Goal: Obtain resource: Download file/media

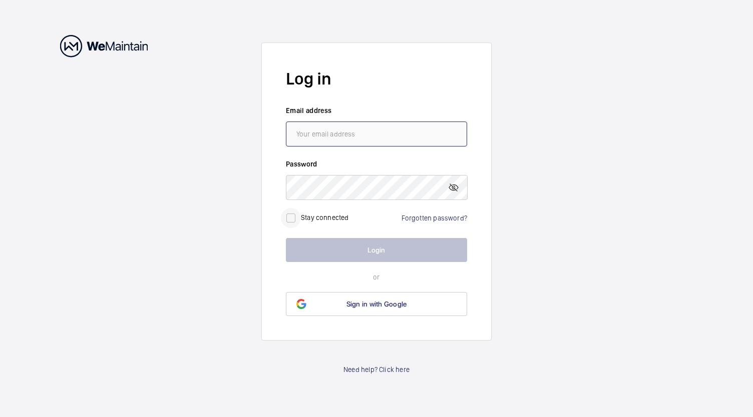
type input "[EMAIL_ADDRESS][PERSON_NAME][DOMAIN_NAME]"
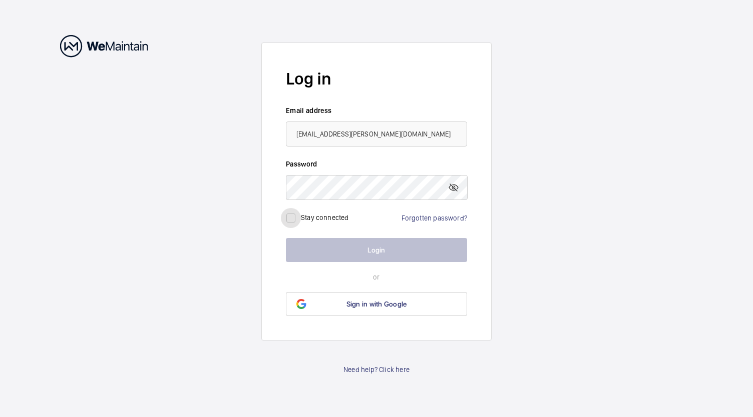
click at [293, 217] on input "checkbox" at bounding box center [291, 218] width 20 height 20
checkbox input "true"
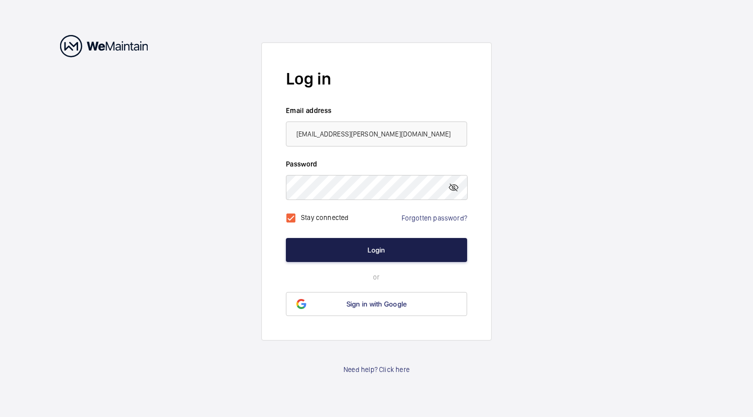
click at [375, 253] on button "Login" at bounding box center [376, 250] width 181 height 24
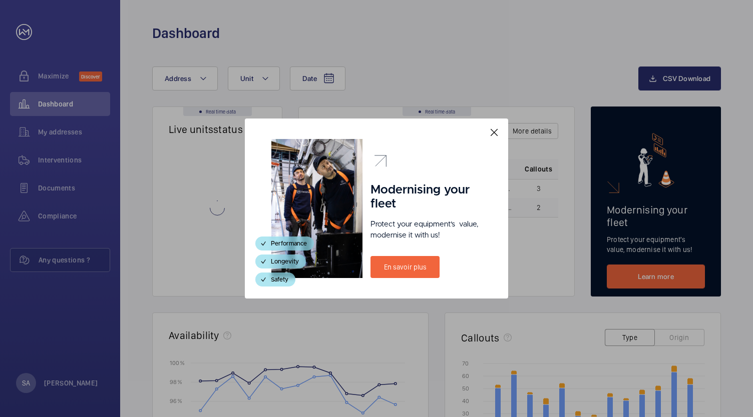
click at [491, 135] on mat-icon at bounding box center [494, 133] width 12 height 12
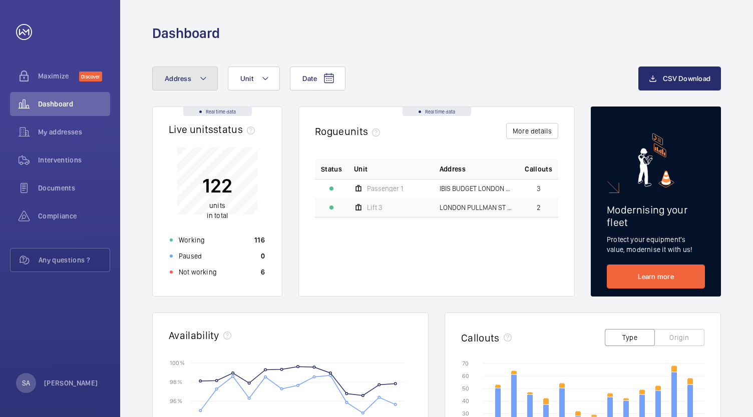
click at [195, 78] on button "Address" at bounding box center [185, 79] width 66 height 24
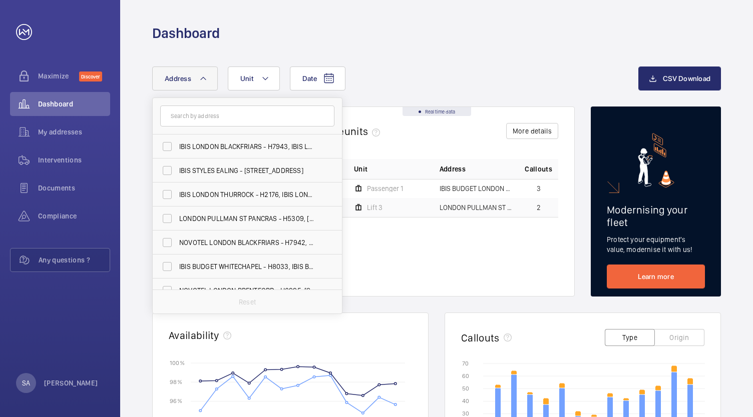
click at [207, 119] on input "text" at bounding box center [247, 116] width 174 height 21
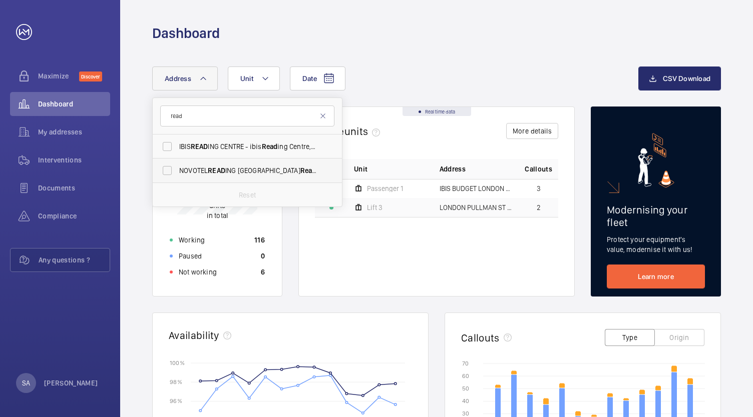
type input "read"
click at [207, 174] on span "NOVOTEL READ ING CENTRE - Novotel Read ing Centre, READ ING RG1 1DP" at bounding box center [248, 171] width 138 height 10
click at [177, 174] on input "NOVOTEL READ ING CENTRE - Novotel Read ing Centre, READ ING RG1 1DP" at bounding box center [167, 171] width 20 height 20
checkbox input "true"
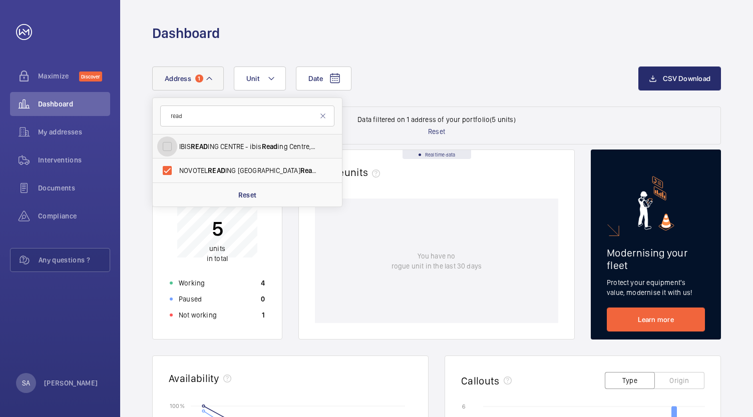
click at [169, 147] on input "IBIS READ ING CENTRE - ibis Read ing Centre, READ ING RG1 1DP" at bounding box center [167, 147] width 20 height 20
checkbox input "true"
click at [417, 73] on div "Date Address 2 read IBIS READ ING CENTRE - ibis Read ing Centre, READ ING RG1 1…" at bounding box center [395, 79] width 486 height 24
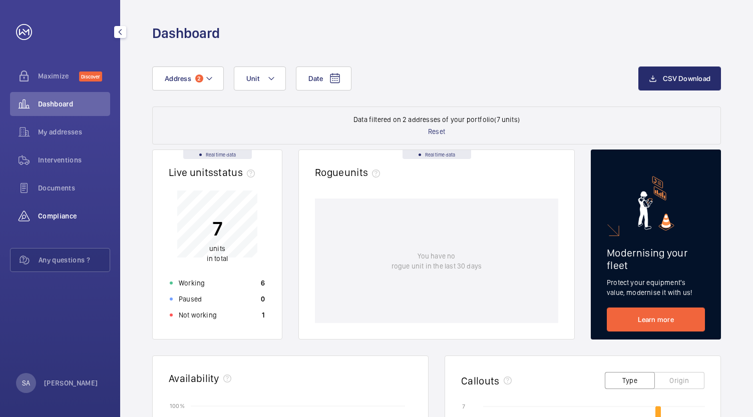
click at [61, 216] on span "Compliance" at bounding box center [74, 216] width 72 height 10
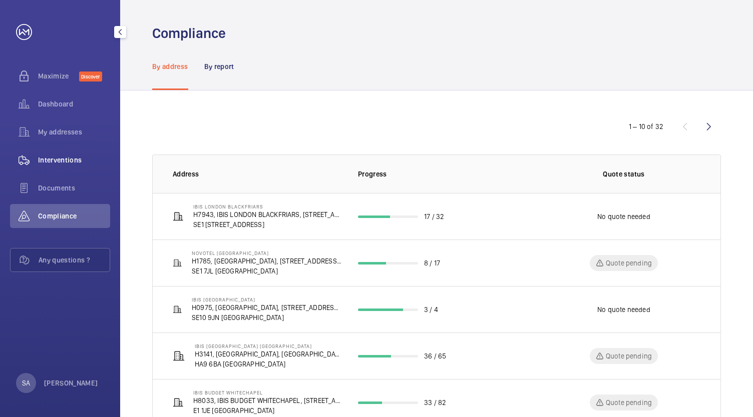
click at [65, 165] on span "Interventions" at bounding box center [74, 160] width 72 height 10
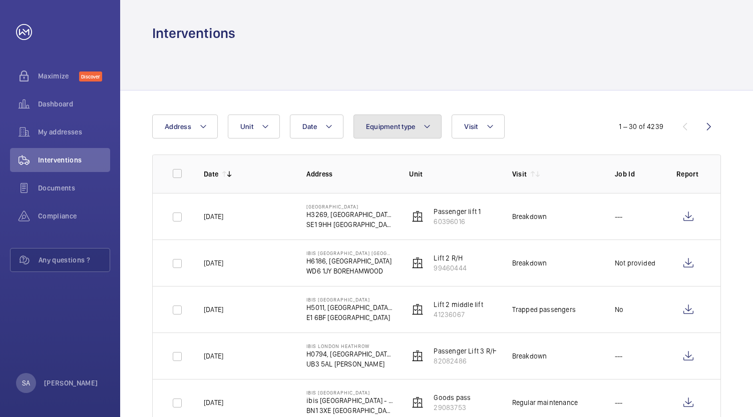
click at [410, 134] on button "Equipment type" at bounding box center [397, 127] width 89 height 24
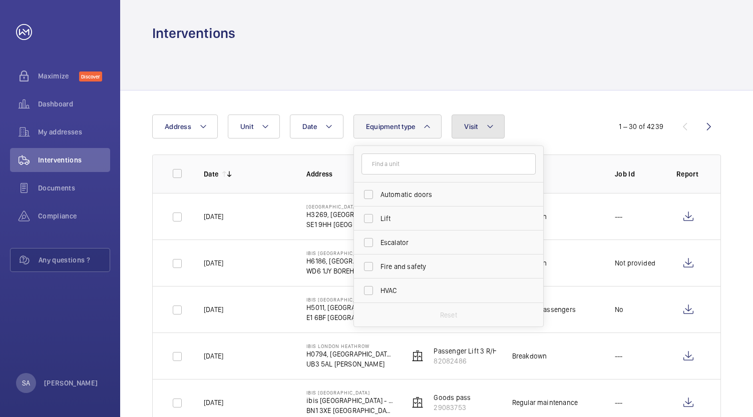
click at [480, 123] on button "Visit" at bounding box center [477, 127] width 53 height 24
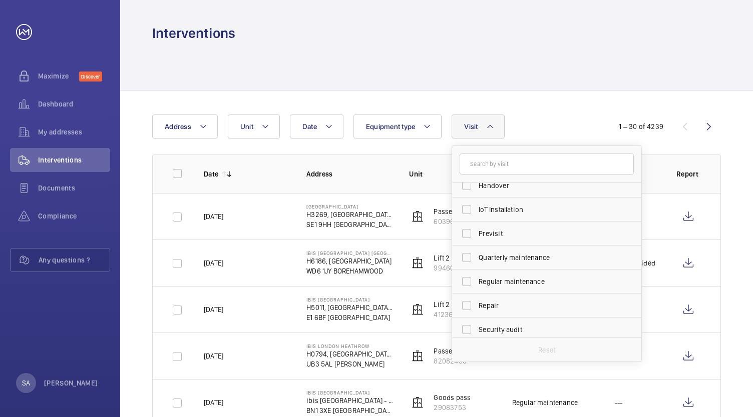
scroll to position [157, 0]
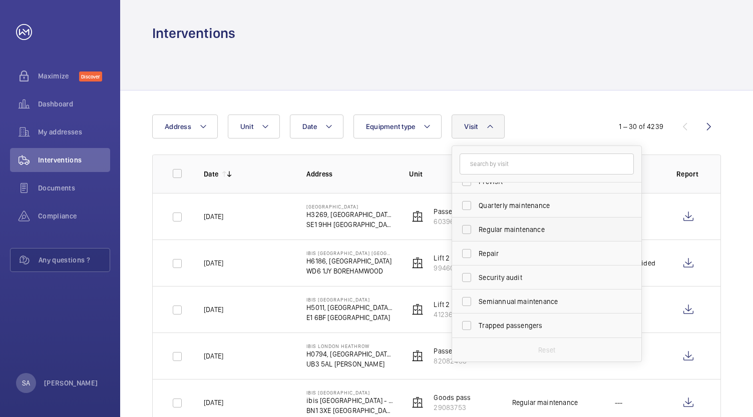
click at [518, 228] on span "Regular maintenance" at bounding box center [547, 230] width 138 height 10
click at [476, 228] on input "Regular maintenance" at bounding box center [466, 230] width 20 height 20
checkbox input "true"
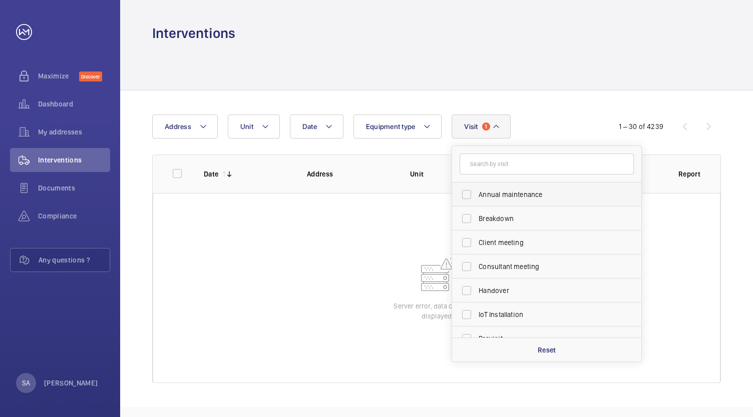
click at [509, 190] on span "Annual maintenance" at bounding box center [547, 195] width 138 height 10
click at [476, 190] on input "Annual maintenance" at bounding box center [466, 195] width 20 height 20
checkbox input "true"
click at [171, 125] on span "Address" at bounding box center [178, 127] width 27 height 8
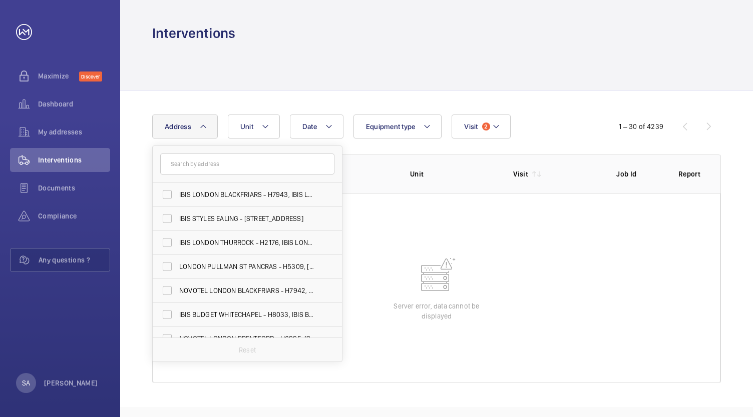
click at [195, 163] on input "text" at bounding box center [247, 164] width 174 height 21
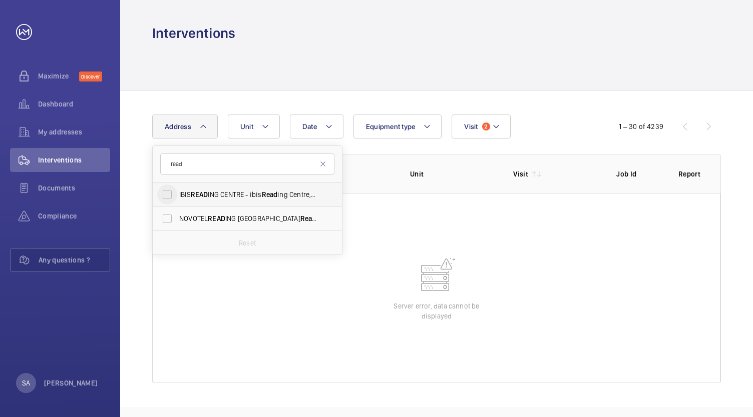
type input "read"
click at [161, 194] on input "IBIS READ ING CENTRE - ibis Read ing Centre, READ ING RG1 1DP" at bounding box center [167, 195] width 20 height 20
checkbox input "true"
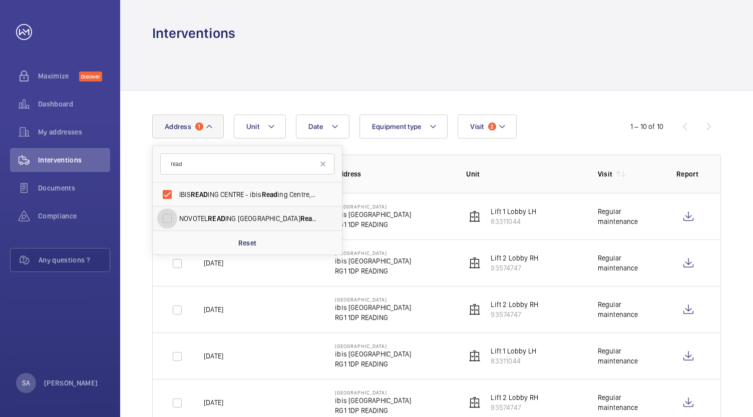
click at [164, 217] on input "NOVOTEL READ ING CENTRE - Novotel Read ing Centre, READ ING RG1 1DP" at bounding box center [167, 219] width 20 height 20
checkbox input "true"
click at [566, 123] on div "Date Address 2 read IBIS READ ING CENTRE - ibis Read ing Centre, READ ING RG1 1…" at bounding box center [376, 127] width 448 height 24
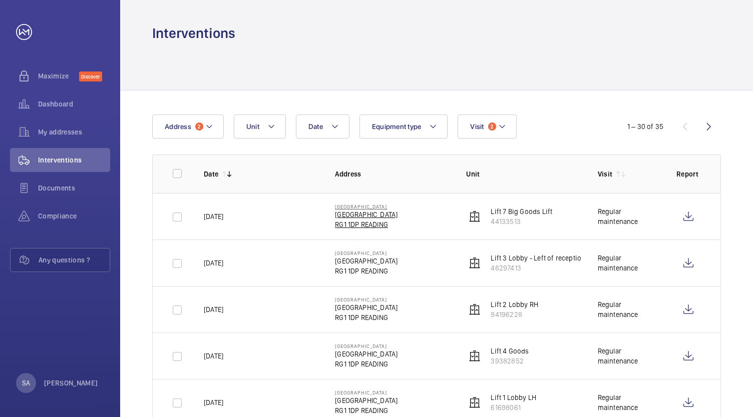
click at [372, 213] on p "[GEOGRAPHIC_DATA]" at bounding box center [366, 215] width 63 height 10
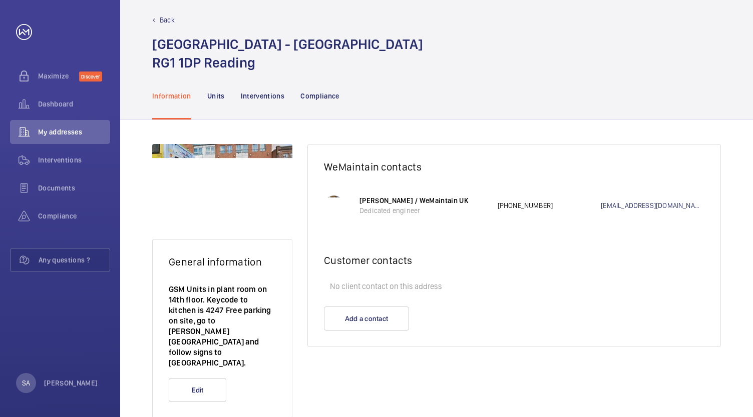
scroll to position [13, 0]
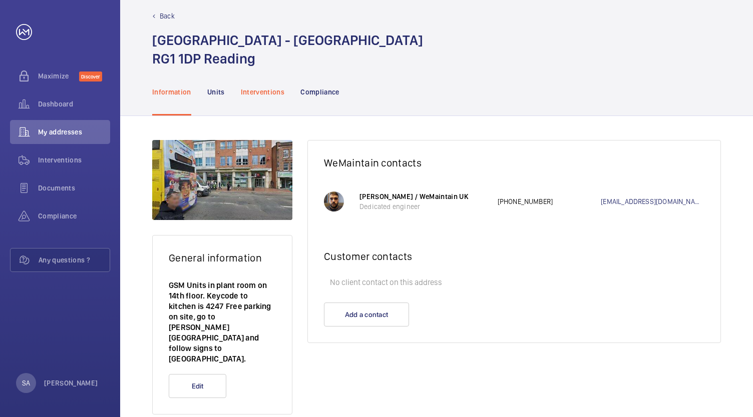
click at [264, 92] on p "Interventions" at bounding box center [263, 92] width 44 height 10
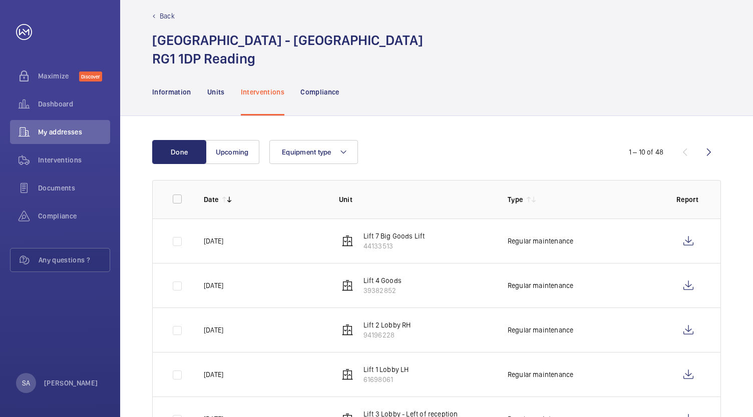
click at [374, 233] on p "Lift 7 Big Goods Lift" at bounding box center [394, 236] width 62 height 10
click at [687, 240] on wm-front-icon-button at bounding box center [688, 241] width 24 height 24
click at [690, 285] on wm-front-icon-button at bounding box center [688, 286] width 24 height 24
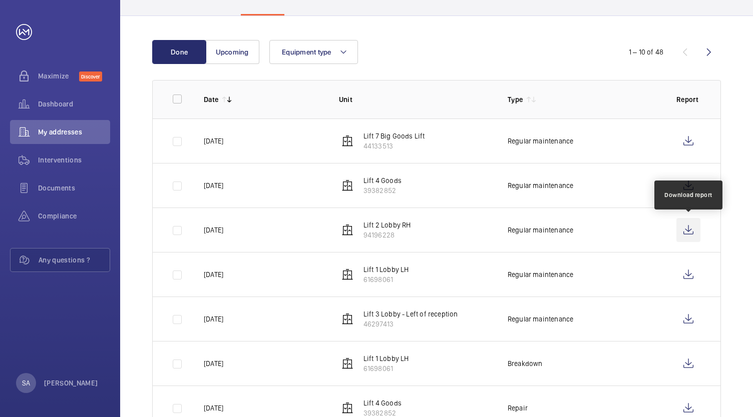
click at [693, 230] on wm-front-icon-button at bounding box center [688, 230] width 24 height 24
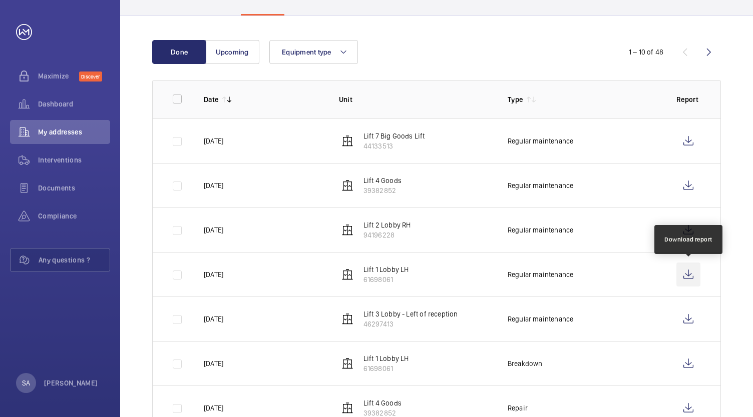
click at [689, 278] on wm-front-icon-button at bounding box center [688, 275] width 24 height 24
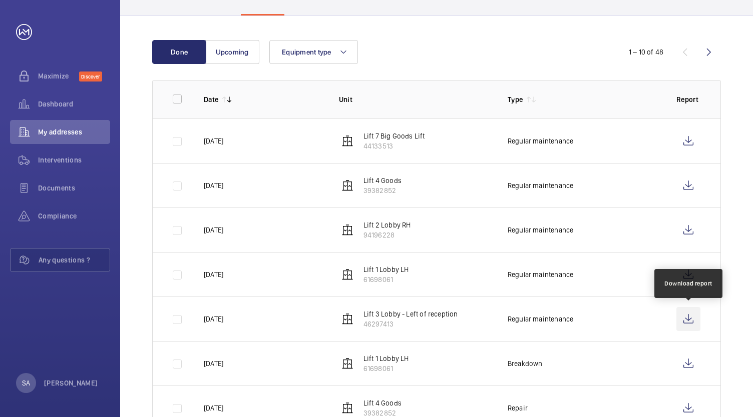
click at [688, 318] on wm-front-icon-button at bounding box center [688, 319] width 24 height 24
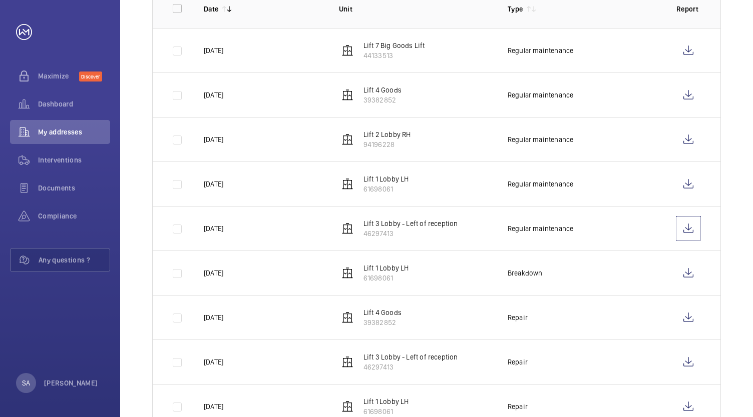
scroll to position [213, 0]
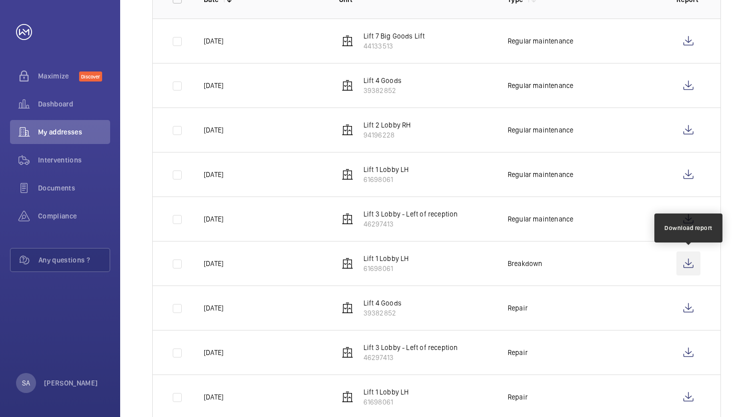
click at [689, 267] on wm-front-icon-button at bounding box center [688, 264] width 24 height 24
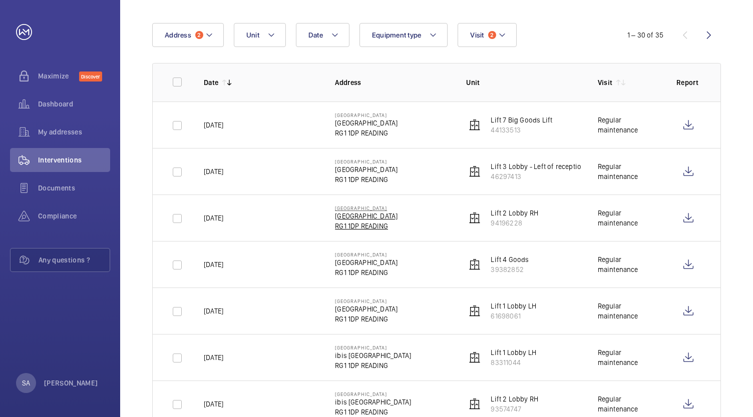
scroll to position [200, 0]
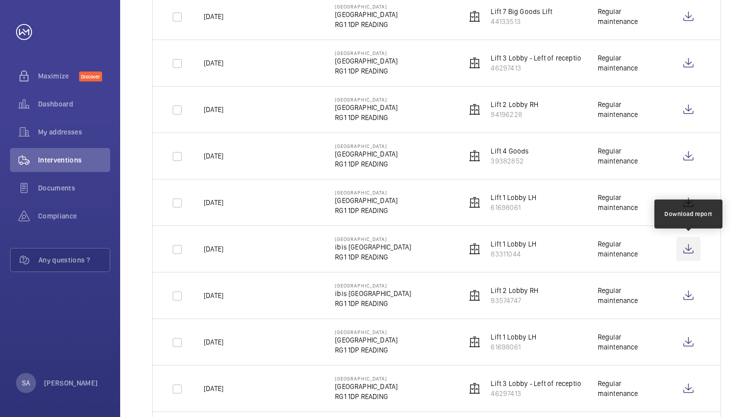
click at [685, 247] on wm-front-icon-button at bounding box center [688, 249] width 24 height 24
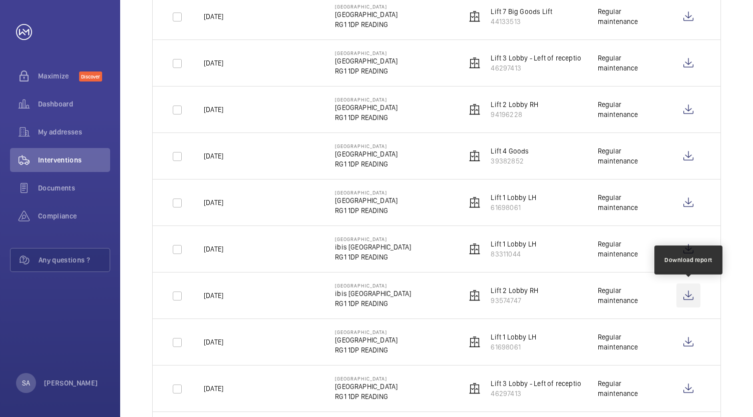
click at [691, 298] on wm-front-icon-button at bounding box center [688, 296] width 24 height 24
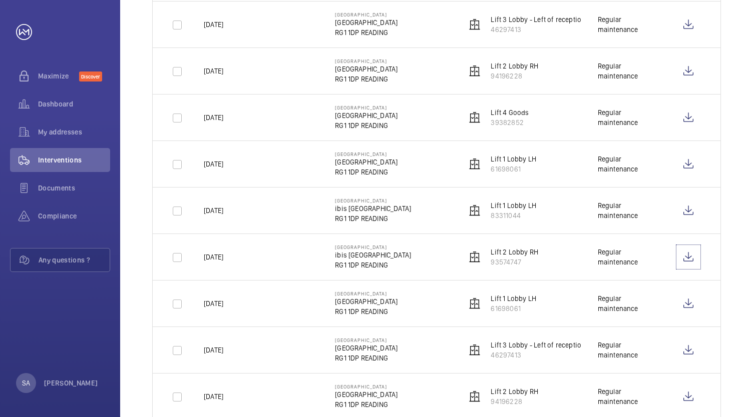
scroll to position [300, 0]
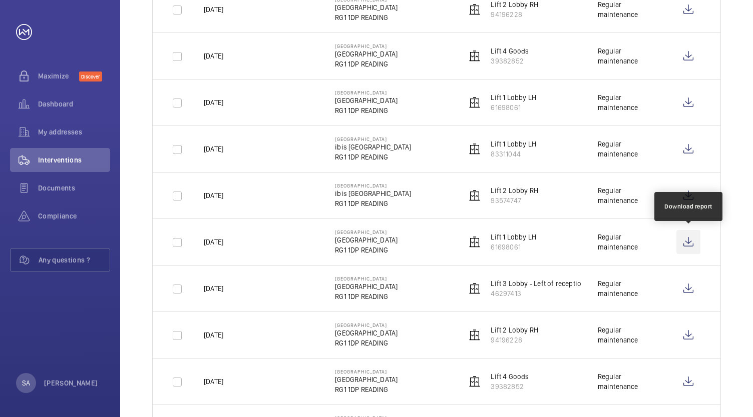
click at [690, 243] on wm-front-icon-button at bounding box center [688, 242] width 24 height 24
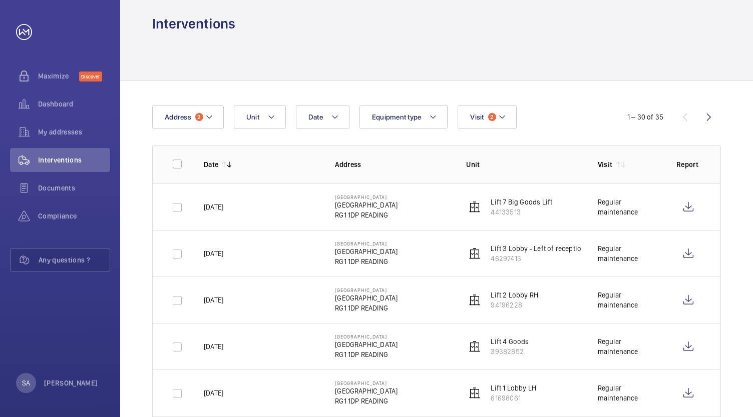
scroll to position [0, 0]
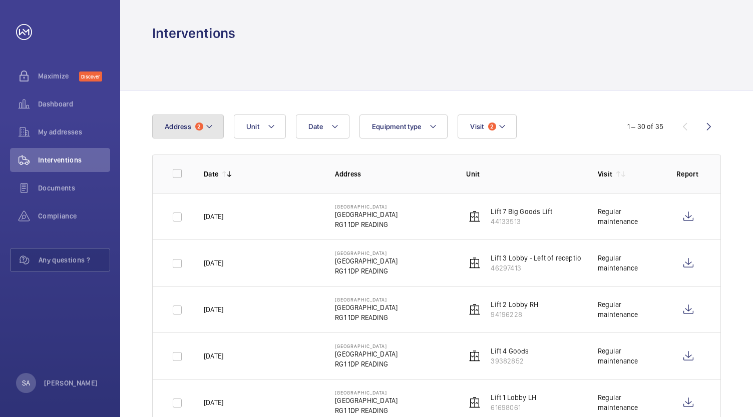
click at [210, 125] on mat-icon at bounding box center [209, 127] width 8 height 12
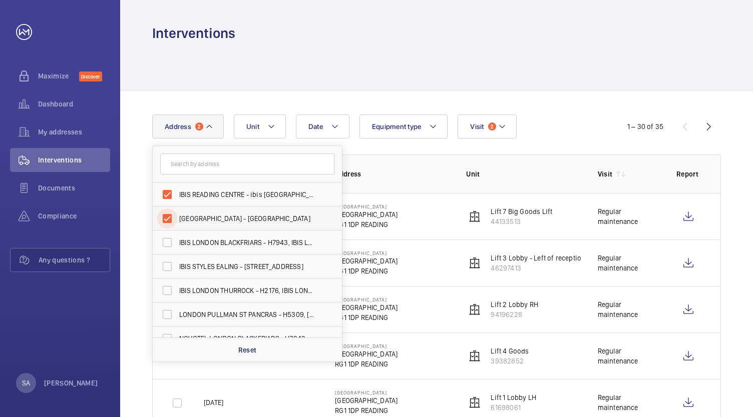
click at [166, 216] on input "[GEOGRAPHIC_DATA] - [GEOGRAPHIC_DATA]" at bounding box center [167, 219] width 20 height 20
checkbox input "false"
click at [590, 119] on div "Date Address [STREET_ADDRESS] NOVOTEL READING CENTRE - [GEOGRAPHIC_DATA][STREET…" at bounding box center [376, 127] width 448 height 24
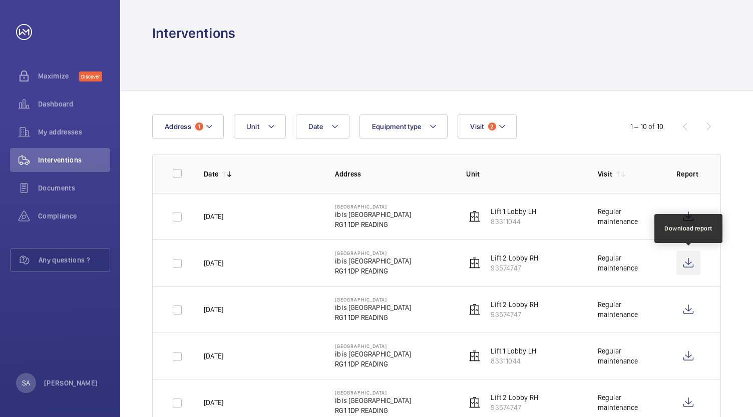
click at [692, 264] on wm-front-icon-button at bounding box center [688, 263] width 24 height 24
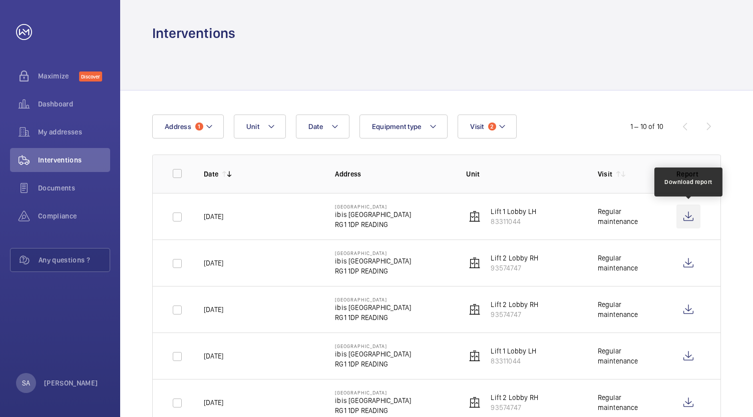
click at [691, 218] on wm-front-icon-button at bounding box center [688, 217] width 24 height 24
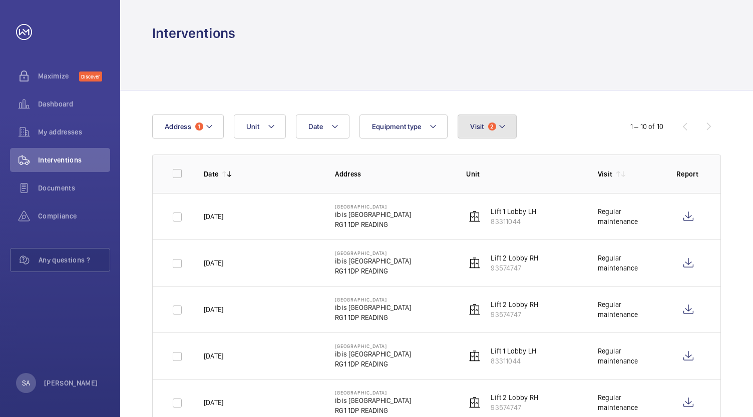
click at [479, 128] on span "Visit" at bounding box center [477, 127] width 14 height 8
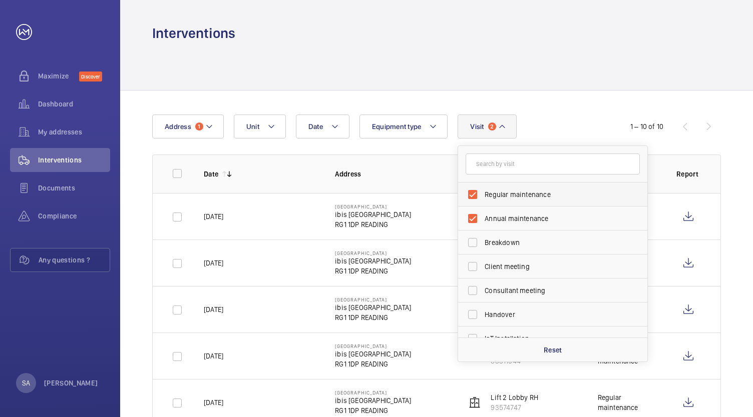
click at [521, 191] on span "Regular maintenance" at bounding box center [553, 195] width 138 height 10
click at [482, 191] on input "Regular maintenance" at bounding box center [472, 195] width 20 height 20
checkbox input "false"
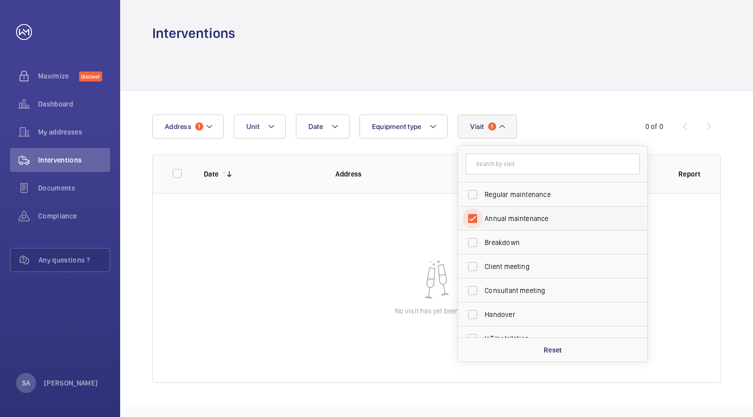
click at [469, 217] on input "Annual maintenance" at bounding box center [472, 219] width 20 height 20
checkbox input "false"
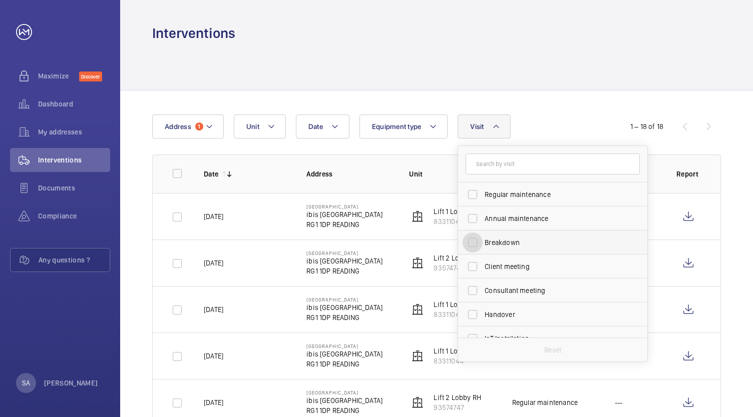
click at [471, 243] on input "Breakdown" at bounding box center [472, 243] width 20 height 20
checkbox input "true"
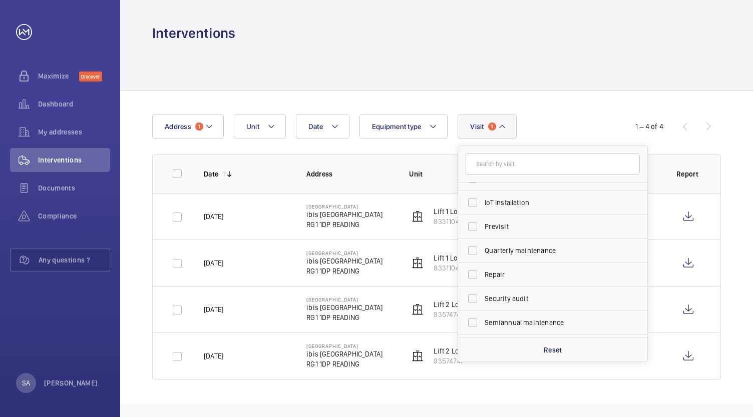
scroll to position [157, 0]
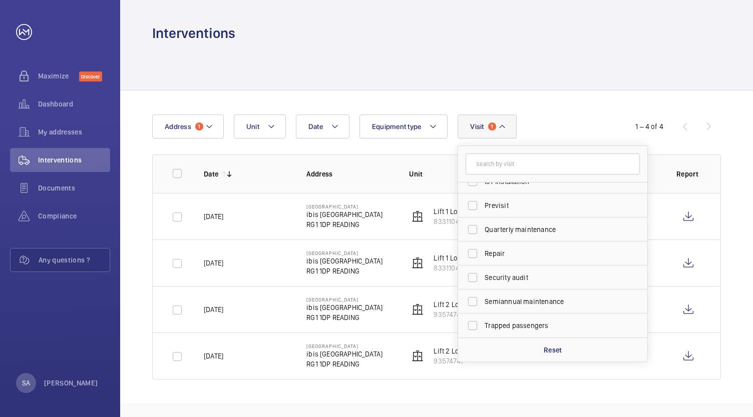
click at [593, 103] on div "Date Address 1 Unit Equipment type Visit 1 Regular maintenance Annual maintenan…" at bounding box center [436, 247] width 633 height 313
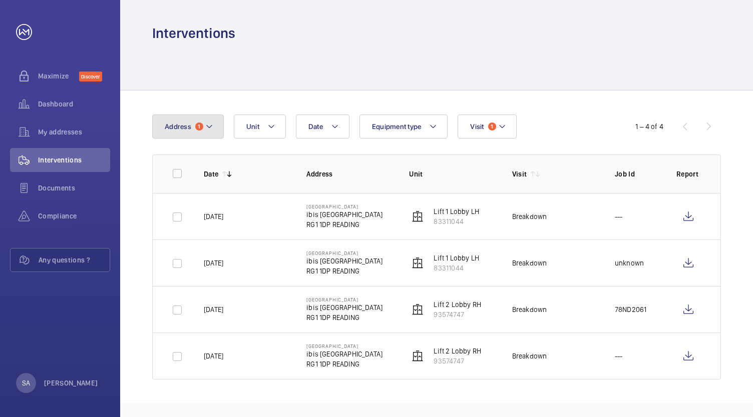
click at [193, 129] on button "Address 1" at bounding box center [188, 127] width 72 height 24
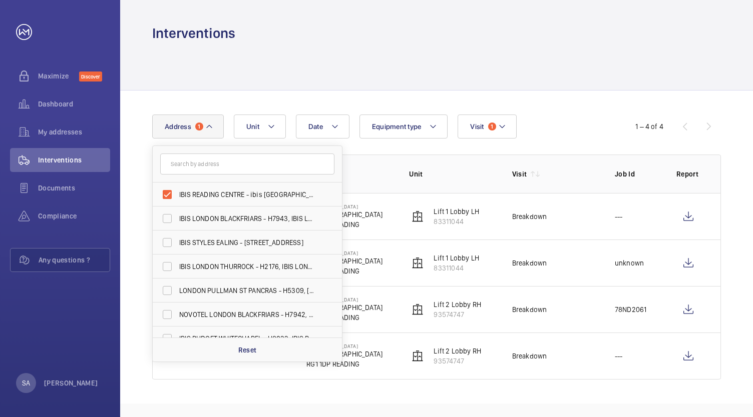
click at [208, 172] on input "text" at bounding box center [247, 164] width 174 height 21
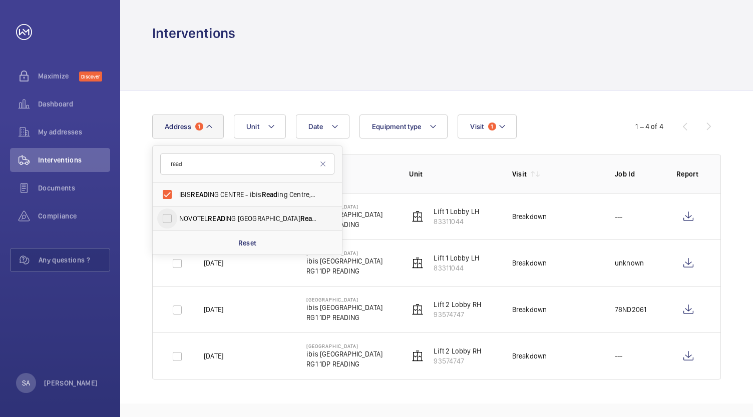
type input "read"
click at [167, 217] on input "NOVOTEL READ ING CENTRE - Novotel Read ing Centre, READ ING RG1 1DP" at bounding box center [167, 219] width 20 height 20
checkbox input "true"
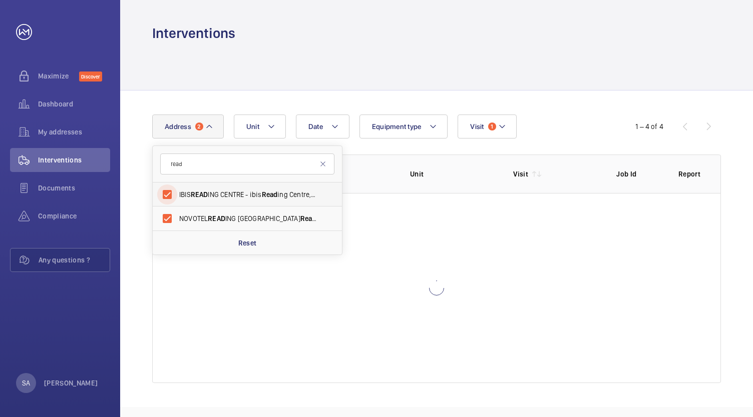
click at [161, 191] on input "IBIS READ ING CENTRE - ibis Read ing Centre, READ ING RG1 1DP" at bounding box center [167, 195] width 20 height 20
checkbox input "false"
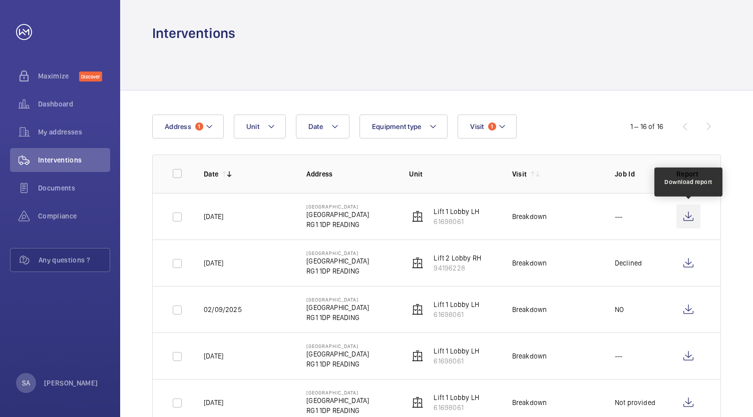
click at [687, 218] on wm-front-icon-button at bounding box center [688, 217] width 24 height 24
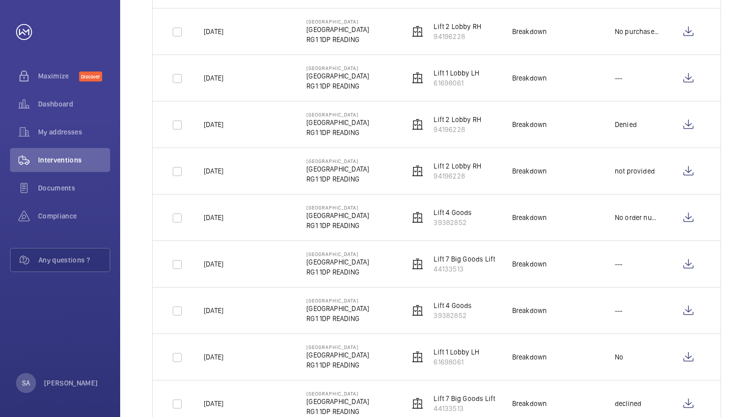
scroll to position [450, 0]
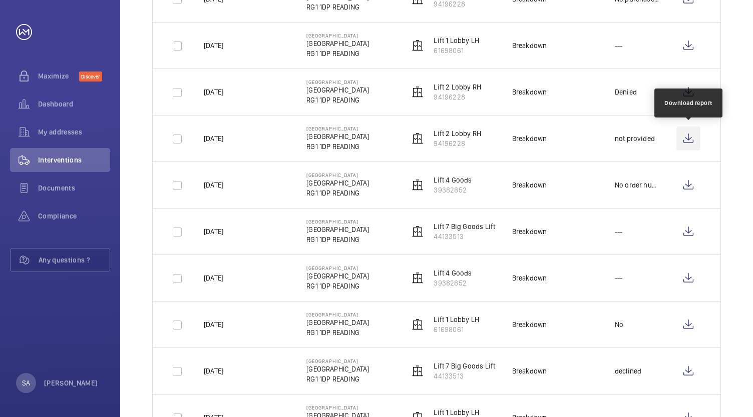
click at [689, 139] on wm-front-icon-button at bounding box center [688, 139] width 24 height 24
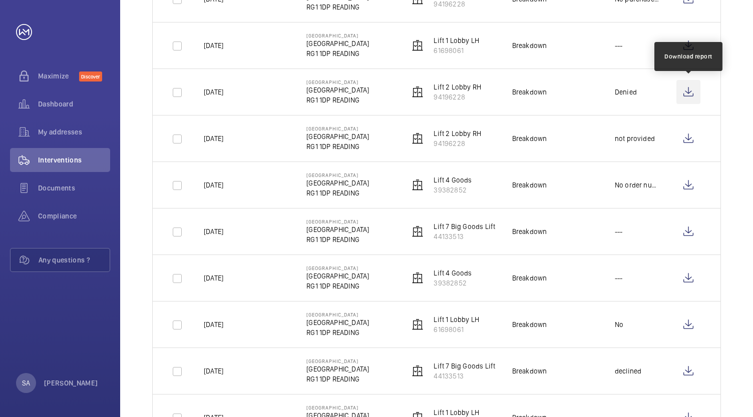
click at [692, 94] on wm-front-icon-button at bounding box center [688, 92] width 24 height 24
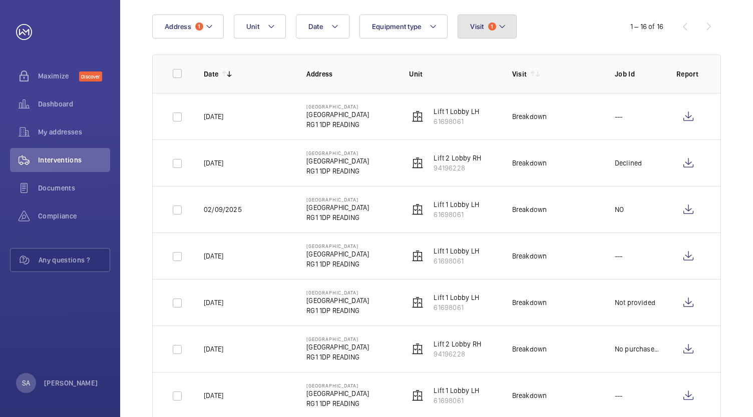
click at [478, 24] on span "Visit" at bounding box center [477, 27] width 14 height 8
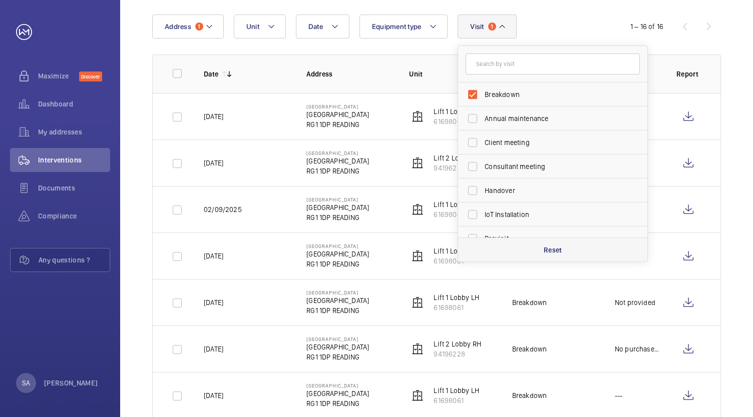
click at [557, 245] on p "Reset" at bounding box center [552, 250] width 19 height 10
checkbox input "false"
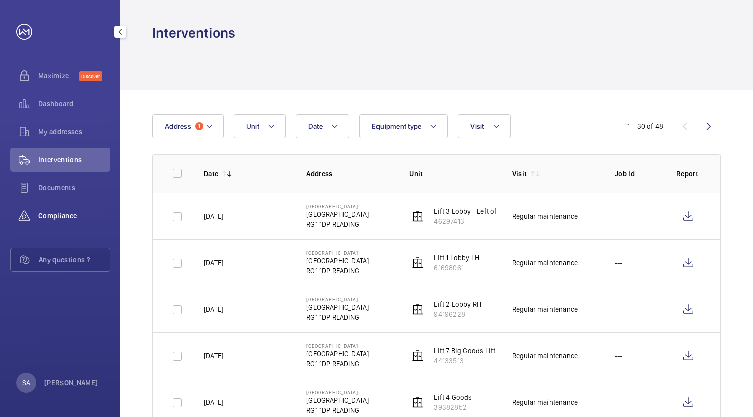
click at [62, 210] on div "Compliance" at bounding box center [60, 216] width 100 height 24
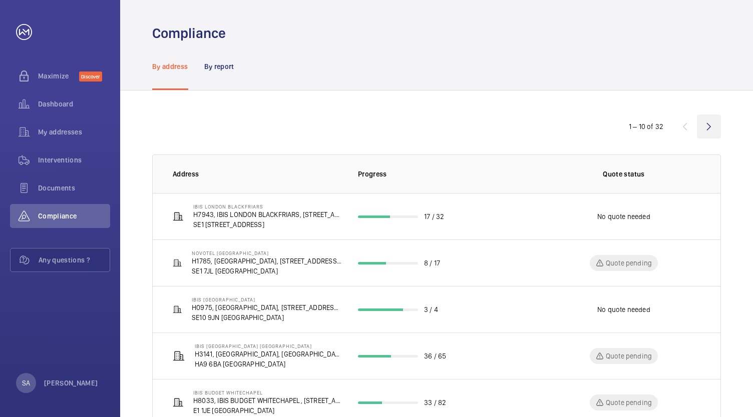
click at [707, 127] on wm-front-icon-button at bounding box center [709, 127] width 24 height 24
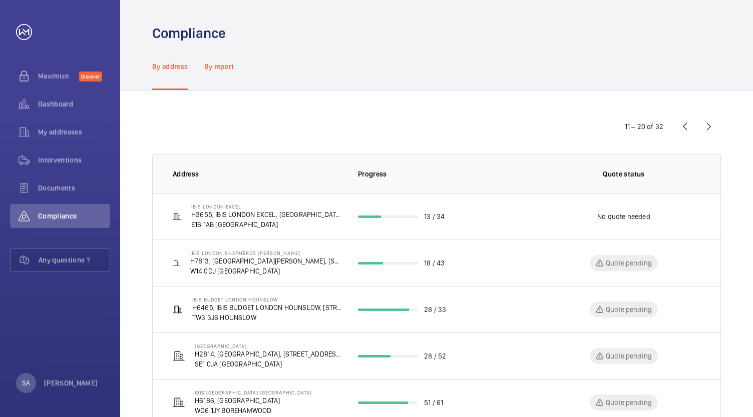
click at [221, 64] on p "By report" at bounding box center [219, 67] width 30 height 10
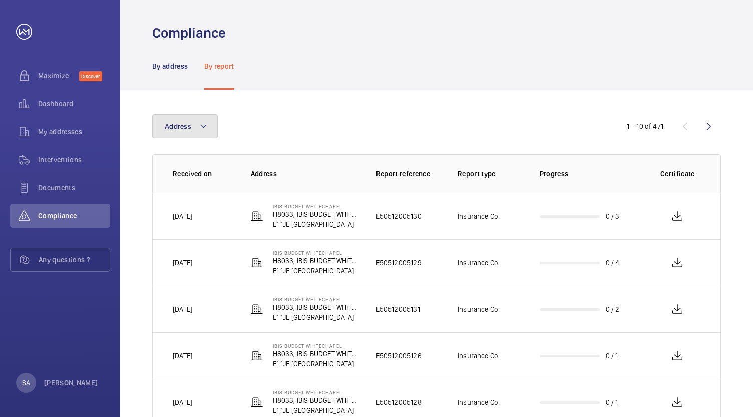
click at [184, 128] on span "Address" at bounding box center [178, 127] width 27 height 8
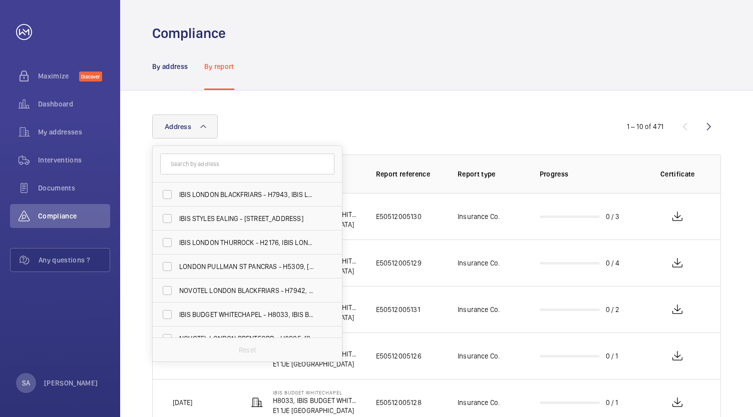
click at [190, 165] on input "text" at bounding box center [247, 164] width 174 height 21
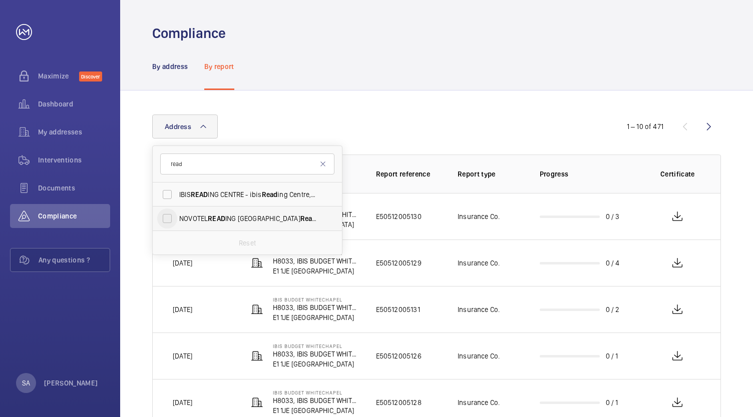
type input "read"
click at [172, 218] on input "NOVOTEL READ ING CENTRE - Novotel Read ing Centre, READ ING RG1 1DP" at bounding box center [167, 219] width 20 height 20
checkbox input "true"
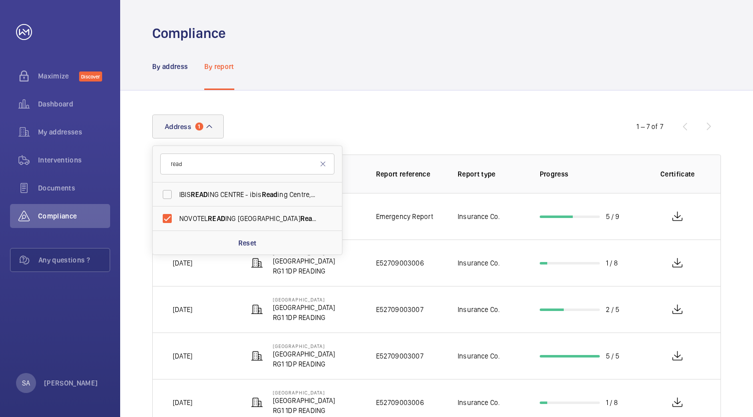
click at [566, 109] on div "Address 1 read IBIS READ ING CENTRE - ibis Read ing Centre, READ ING RG1 1DP NO…" at bounding box center [436, 317] width 633 height 453
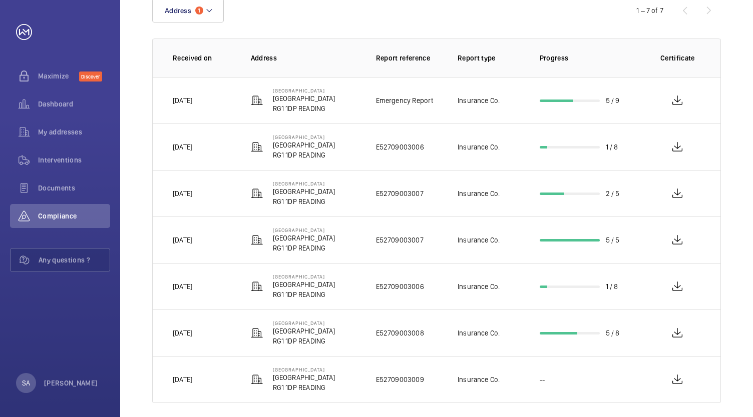
scroll to position [125, 0]
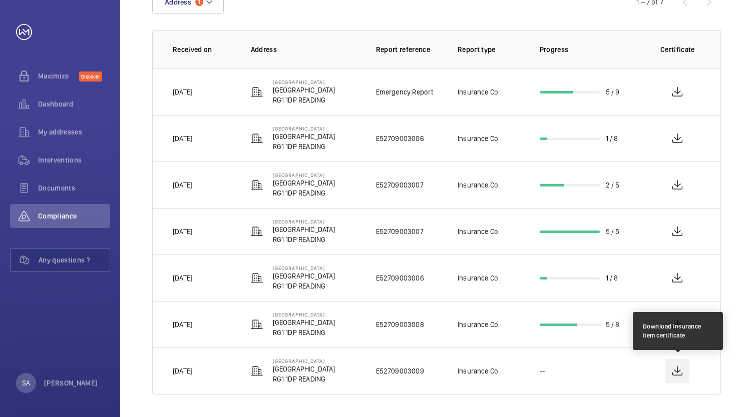
click at [679, 371] on wm-front-icon-button at bounding box center [677, 371] width 24 height 24
click at [675, 367] on wm-front-icon-button at bounding box center [677, 371] width 24 height 24
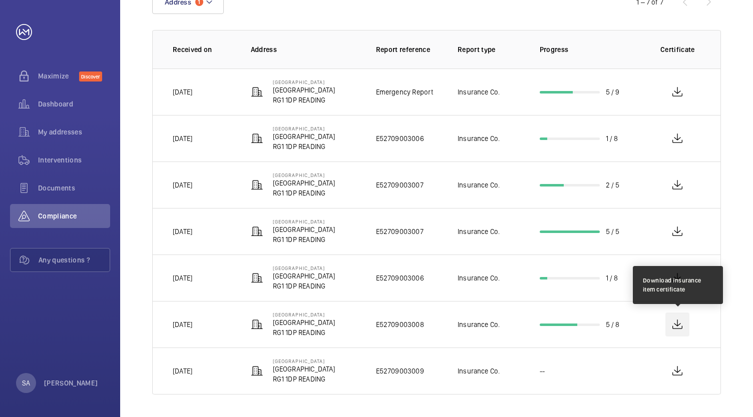
click at [674, 327] on wm-front-icon-button at bounding box center [677, 325] width 24 height 24
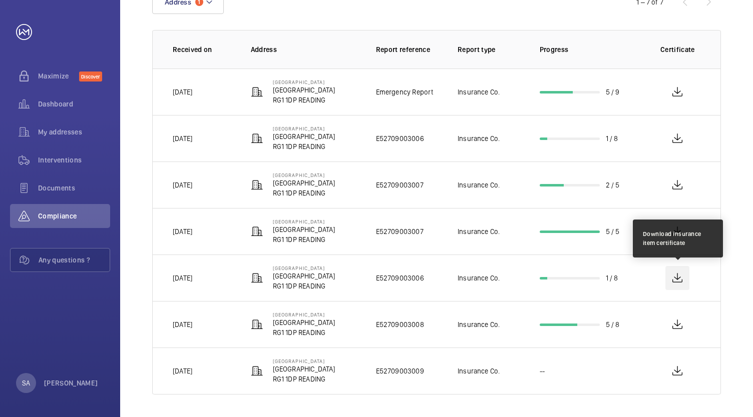
click at [679, 278] on wm-front-icon-button at bounding box center [677, 278] width 24 height 24
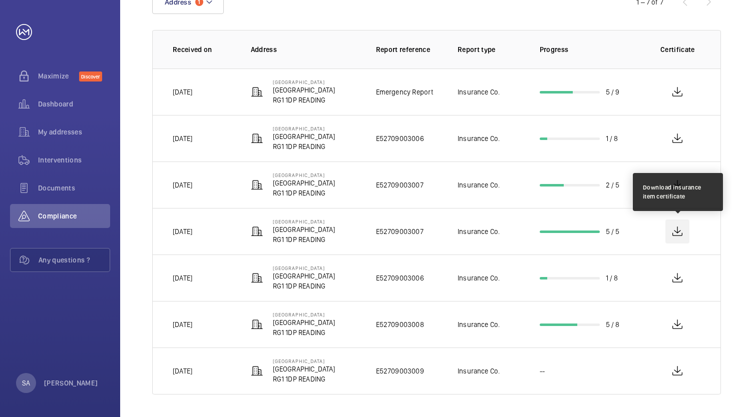
click at [680, 234] on wm-front-icon-button at bounding box center [677, 232] width 24 height 24
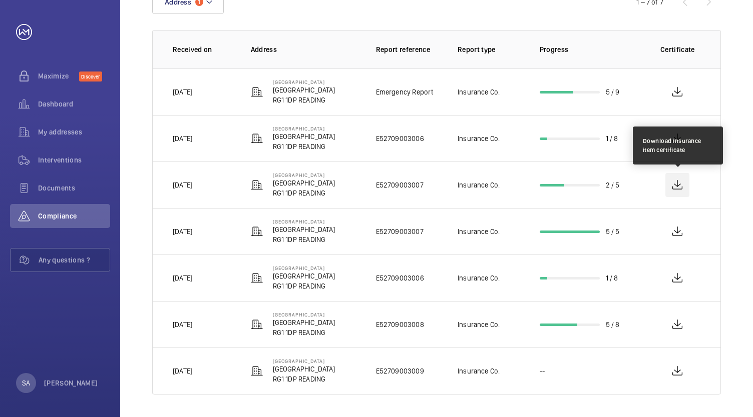
click at [679, 185] on wm-front-icon-button at bounding box center [677, 185] width 24 height 24
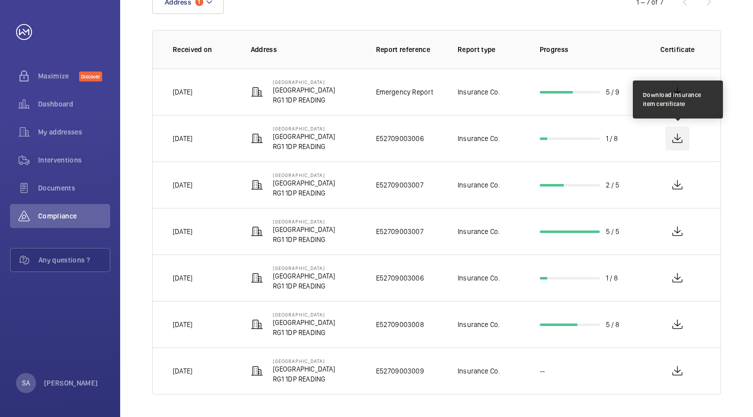
click at [685, 140] on wm-front-icon-button at bounding box center [677, 139] width 24 height 24
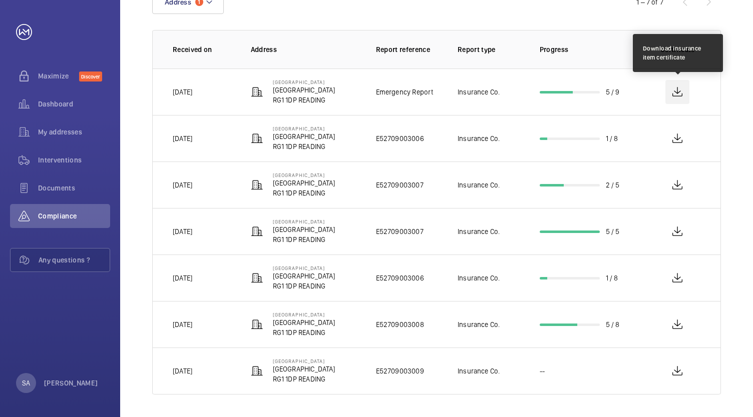
click at [685, 94] on wm-front-icon-button at bounding box center [677, 92] width 24 height 24
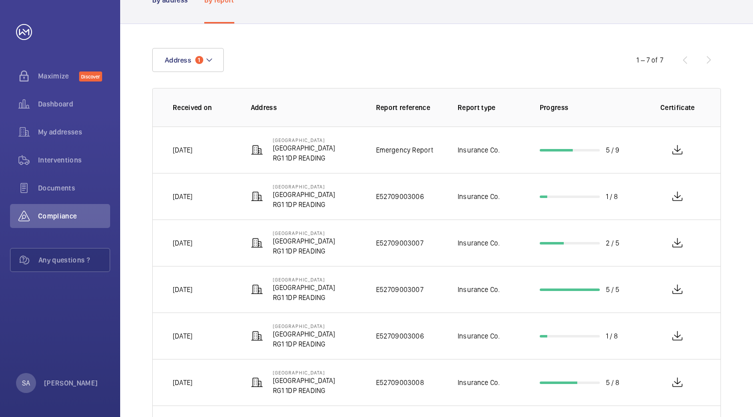
scroll to position [0, 0]
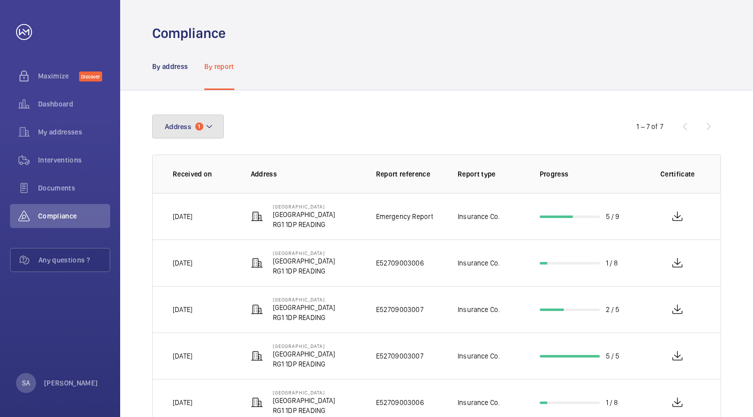
click at [212, 129] on mat-icon at bounding box center [209, 127] width 8 height 12
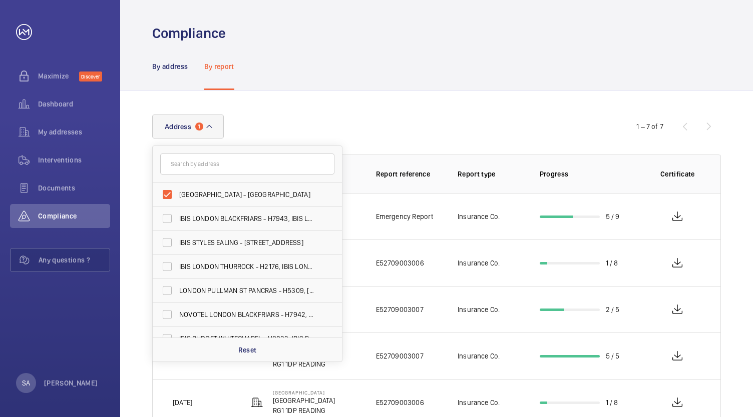
click at [195, 168] on input "text" at bounding box center [247, 164] width 174 height 21
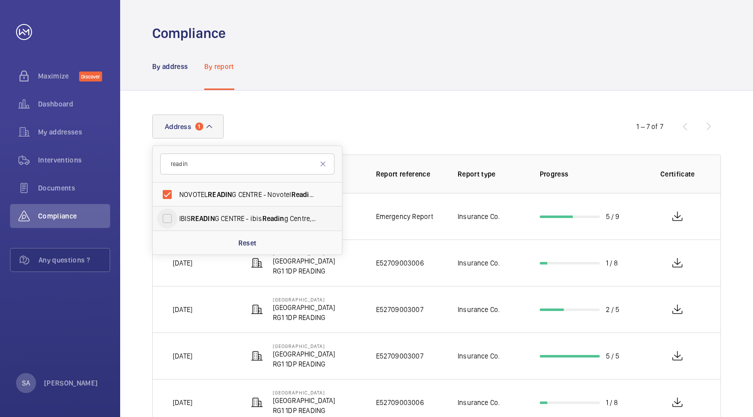
type input "readin"
click at [170, 220] on input "IBIS READIN G CENTRE - ibis Readin g Centre, READIN G RG1 1DP" at bounding box center [167, 219] width 20 height 20
checkbox input "true"
click at [169, 194] on input "IBIS READIN G CENTRE - ibis Readin g Centre, READIN G RG1 1DP" at bounding box center [167, 195] width 20 height 20
checkbox input "false"
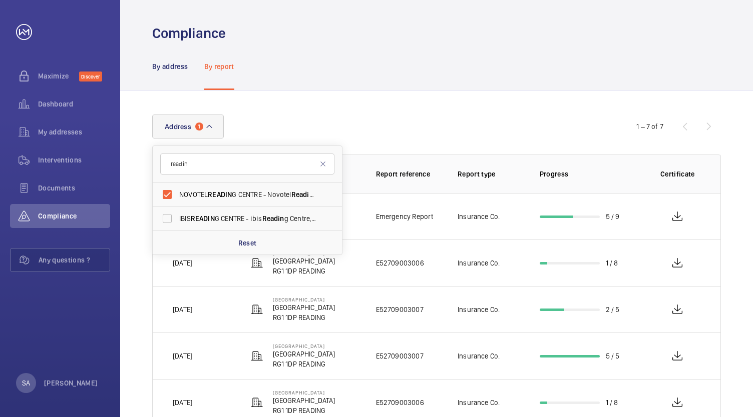
click at [579, 126] on div "Address [STREET_ADDRESS] IBIS READIN G CENTRE - ibis [GEOGRAPHIC_DATA], READIN …" at bounding box center [376, 127] width 448 height 24
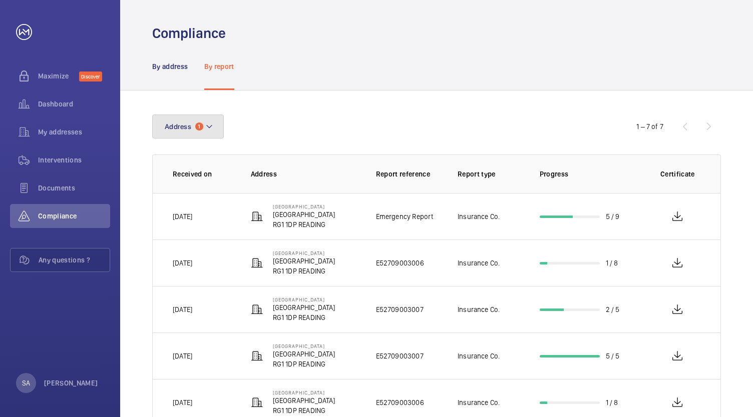
click at [216, 130] on button "Address 1" at bounding box center [188, 127] width 72 height 24
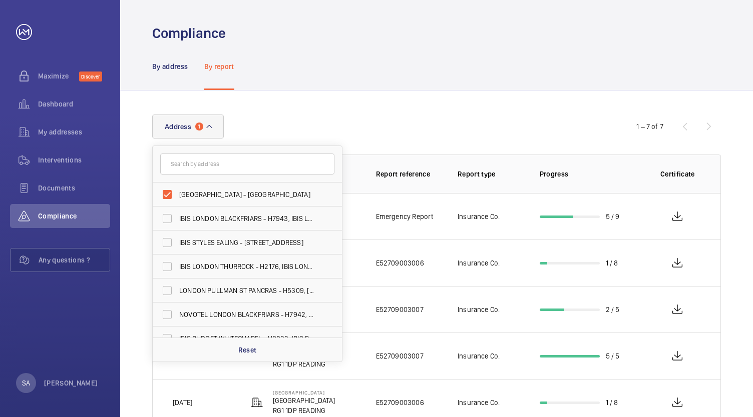
click at [196, 158] on input "text" at bounding box center [247, 164] width 174 height 21
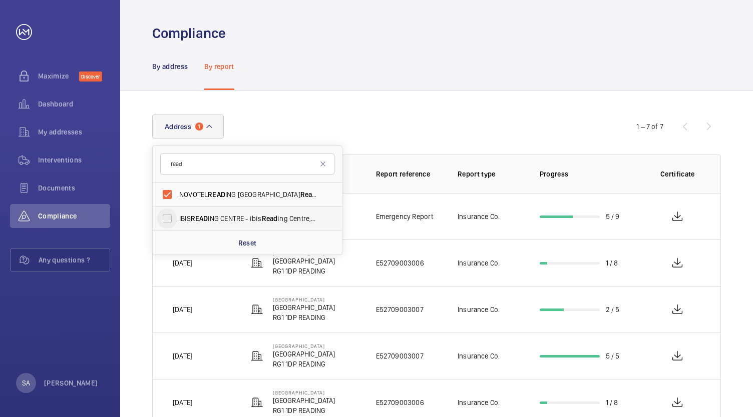
type input "read"
click at [168, 221] on input "IBIS READ ING CENTRE - ibis Read ing Centre, READ ING RG1 1DP" at bounding box center [167, 219] width 20 height 20
checkbox input "true"
click at [165, 193] on input "IBIS READ ING CENTRE - ibis Read ing Centre, READ ING RG1 1DP" at bounding box center [167, 195] width 20 height 20
click at [162, 219] on input "IBIS READ ING CENTRE - ibis Read ing Centre, READ ING RG1 1DP" at bounding box center [167, 219] width 20 height 20
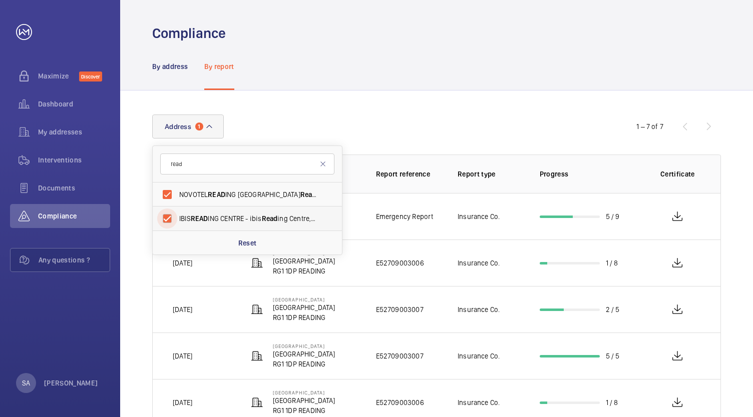
checkbox input "true"
click at [168, 195] on input "IBIS READ ING CENTRE - ibis Read ing Centre, READ ING RG1 1DP" at bounding box center [167, 195] width 20 height 20
checkbox input "false"
click at [166, 195] on input "NOVOTEL READ ING CENTRE - Novotel Read ing Centre, READ ING RG1 1DP" at bounding box center [167, 195] width 20 height 20
checkbox input "false"
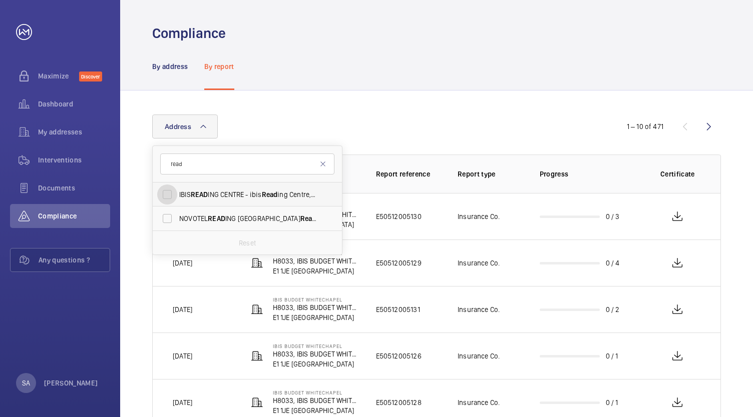
click at [169, 196] on input "IBIS READ ING CENTRE - ibis Read ing Centre, READ ING RG1 1DP" at bounding box center [167, 195] width 20 height 20
checkbox input "true"
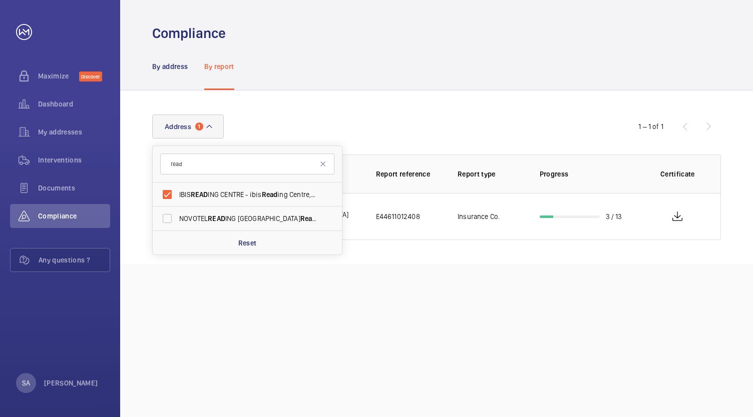
click at [463, 116] on div "Address 1 read IBIS READ ING CENTRE - ibis Read ing Centre, READ ING RG1 1DP NO…" at bounding box center [376, 127] width 448 height 24
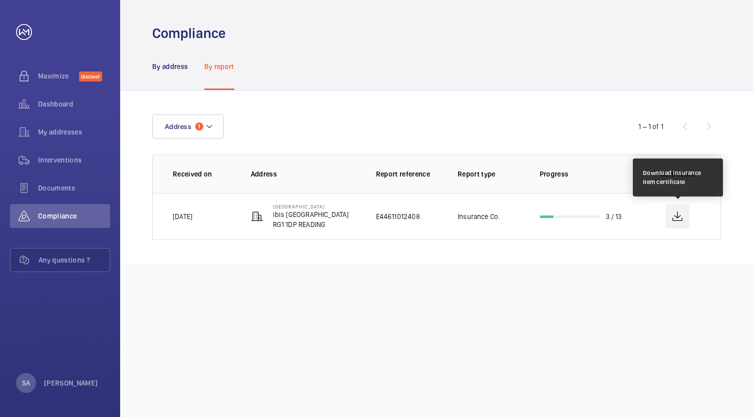
click at [682, 218] on wm-front-icon-button at bounding box center [677, 217] width 24 height 24
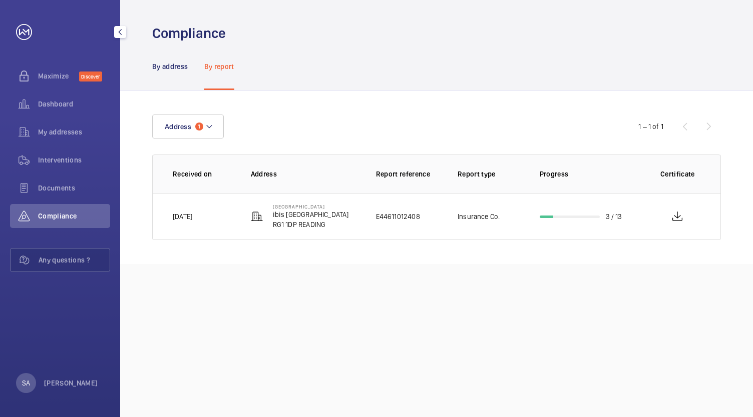
click at [75, 211] on span "Compliance" at bounding box center [74, 216] width 72 height 10
click at [63, 103] on span "Dashboard" at bounding box center [74, 104] width 72 height 10
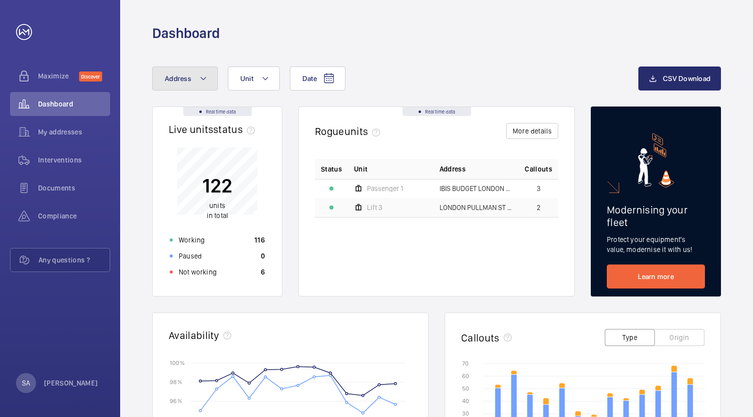
click at [201, 86] on button "Address" at bounding box center [185, 79] width 66 height 24
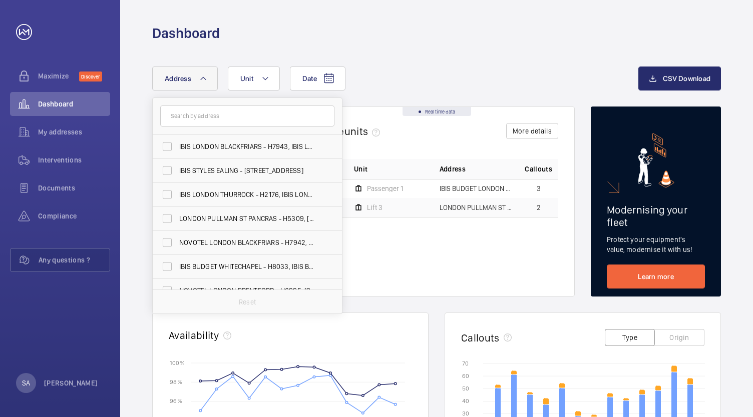
click at [202, 122] on input "text" at bounding box center [247, 116] width 174 height 21
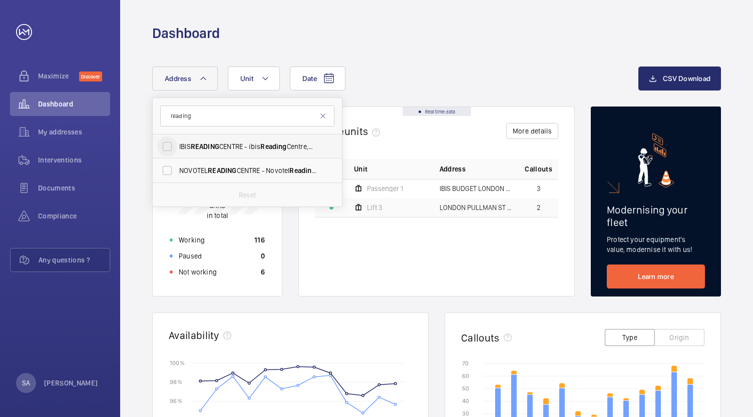
type input "reading"
click at [171, 148] on input "IBIS READING CENTRE - ibis [GEOGRAPHIC_DATA]" at bounding box center [167, 147] width 20 height 20
checkbox input "true"
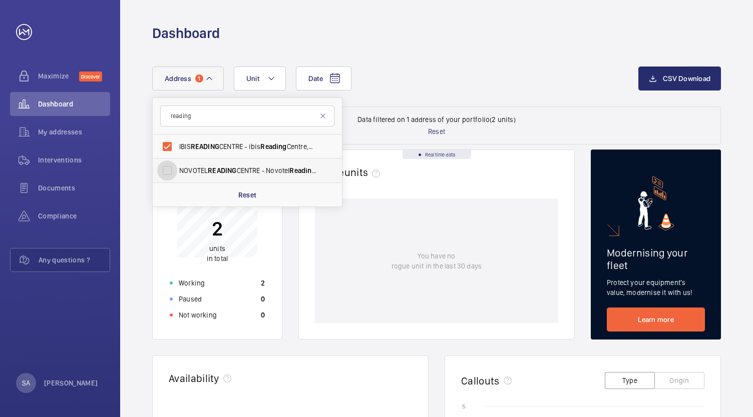
click at [168, 168] on input "[GEOGRAPHIC_DATA] - [GEOGRAPHIC_DATA]" at bounding box center [167, 171] width 20 height 20
checkbox input "true"
click at [466, 67] on div "Date Address [STREET_ADDRESS] NOVOTEL [STREET_ADDRESS] Reset Unit" at bounding box center [395, 79] width 486 height 24
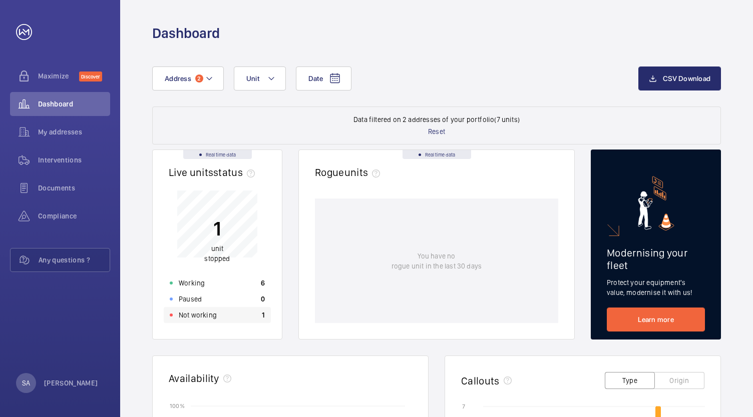
click at [234, 315] on div "Not working 1" at bounding box center [217, 315] width 107 height 16
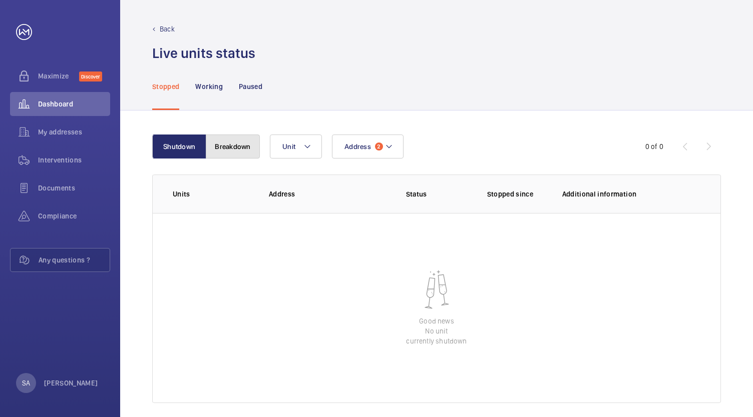
click at [231, 151] on button "Breakdown" at bounding box center [233, 147] width 54 height 24
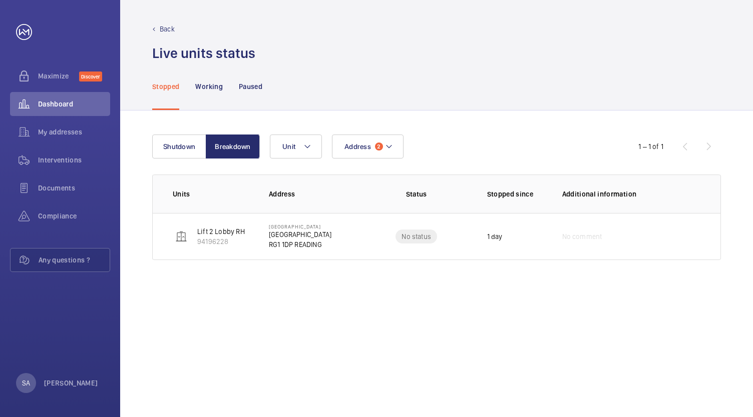
click at [170, 30] on p "Back" at bounding box center [167, 29] width 15 height 10
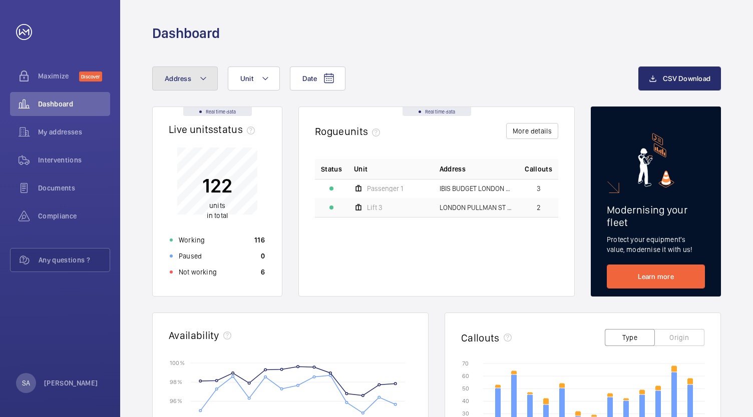
click at [187, 76] on span "Address" at bounding box center [178, 79] width 27 height 8
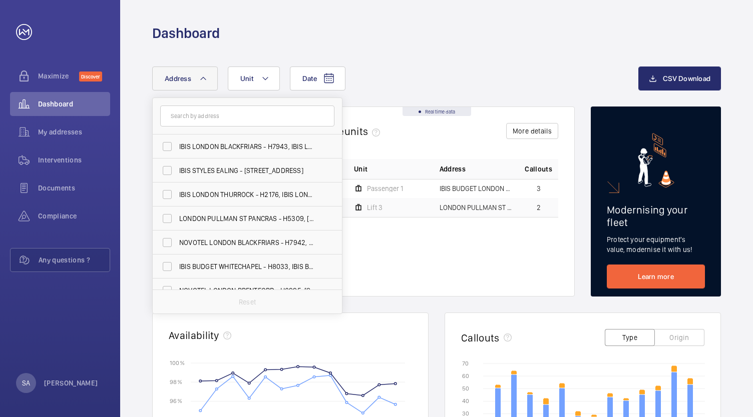
click at [193, 116] on input "text" at bounding box center [247, 116] width 174 height 21
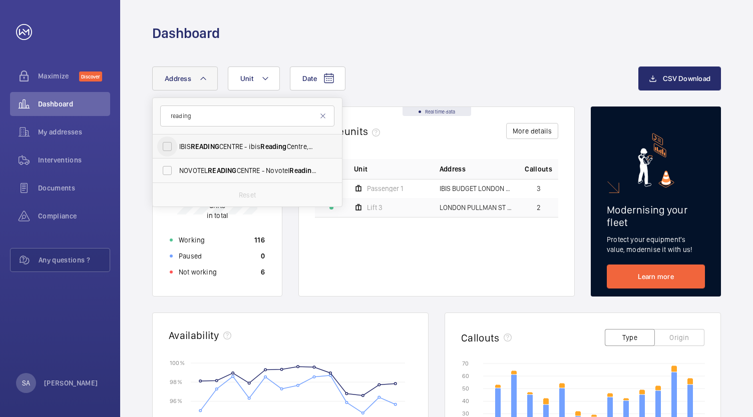
type input "reading"
click at [167, 147] on input "IBIS READING CENTRE - ibis [GEOGRAPHIC_DATA]" at bounding box center [167, 147] width 20 height 20
checkbox input "true"
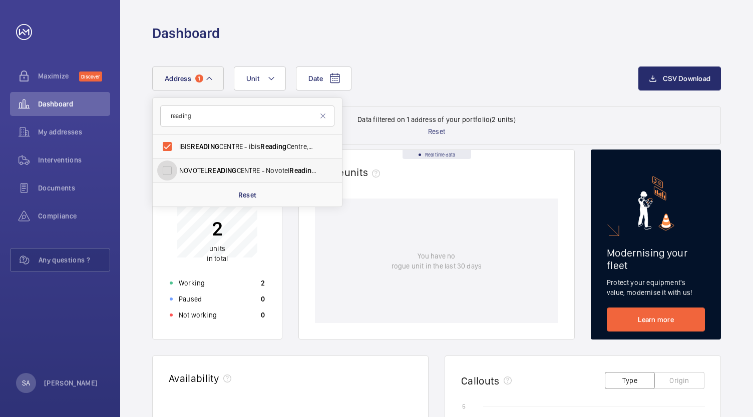
click at [167, 170] on input "[GEOGRAPHIC_DATA] - [GEOGRAPHIC_DATA]" at bounding box center [167, 171] width 20 height 20
checkbox input "true"
click at [534, 55] on div "Date Address [STREET_ADDRESS] NOVOTEL READING CENTRE - [GEOGRAPHIC_DATA] Reset …" at bounding box center [436, 410] width 633 height 734
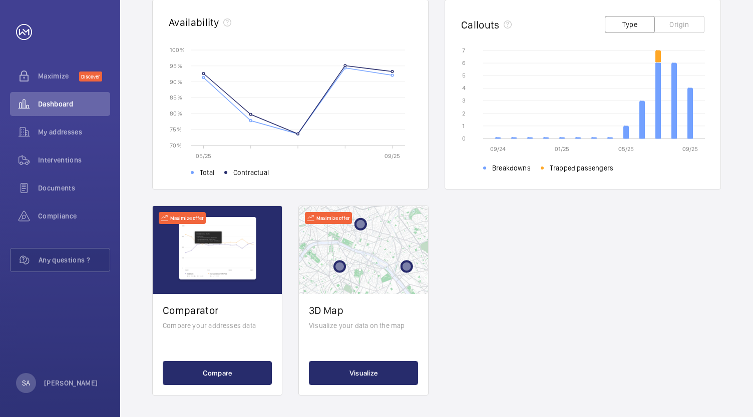
scroll to position [358, 0]
